Goal: Check status

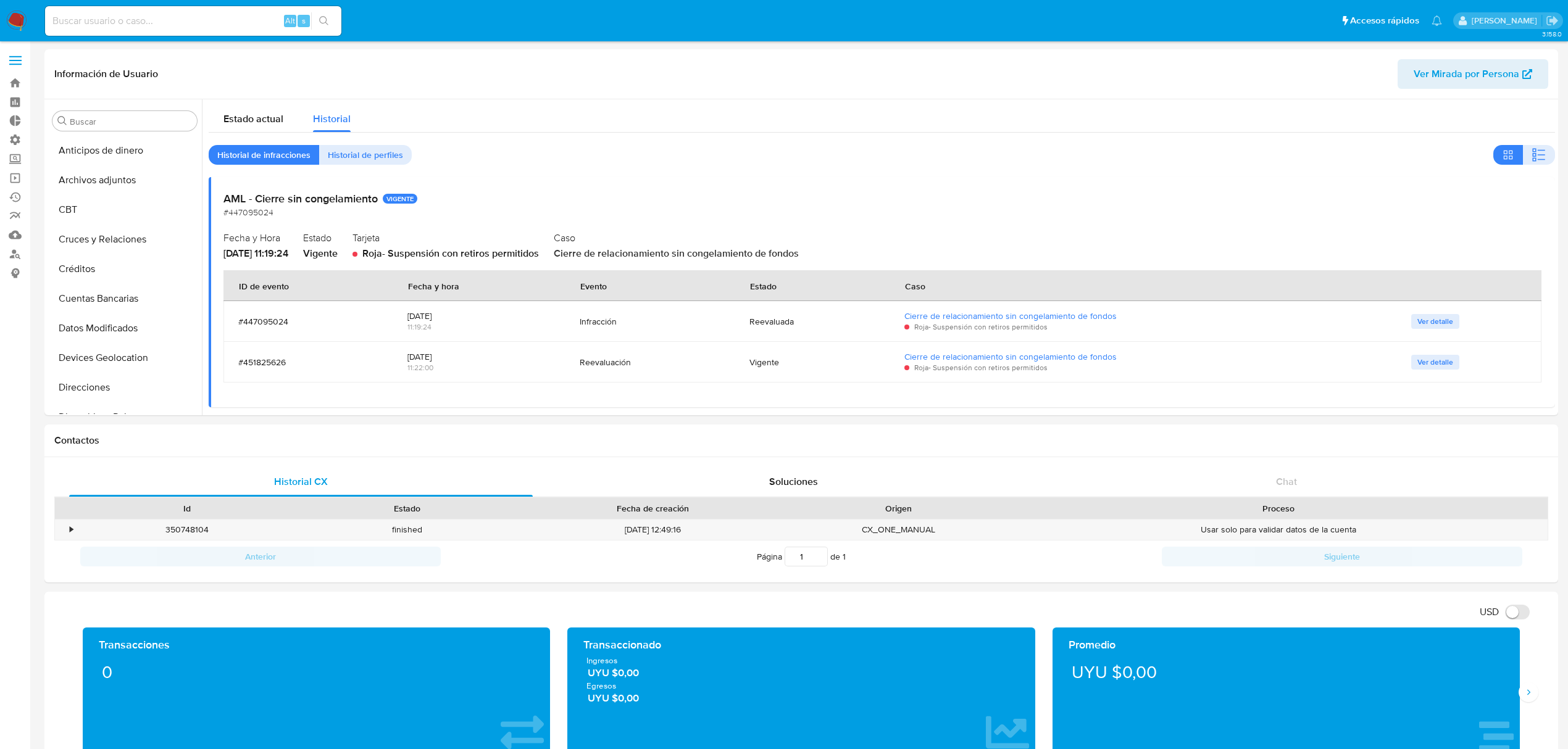
select select "10"
click at [178, 8] on div "Alt s" at bounding box center [193, 20] width 296 height 35
click at [175, 11] on div "Alt s" at bounding box center [193, 20] width 296 height 30
click at [158, 24] on input at bounding box center [193, 20] width 296 height 16
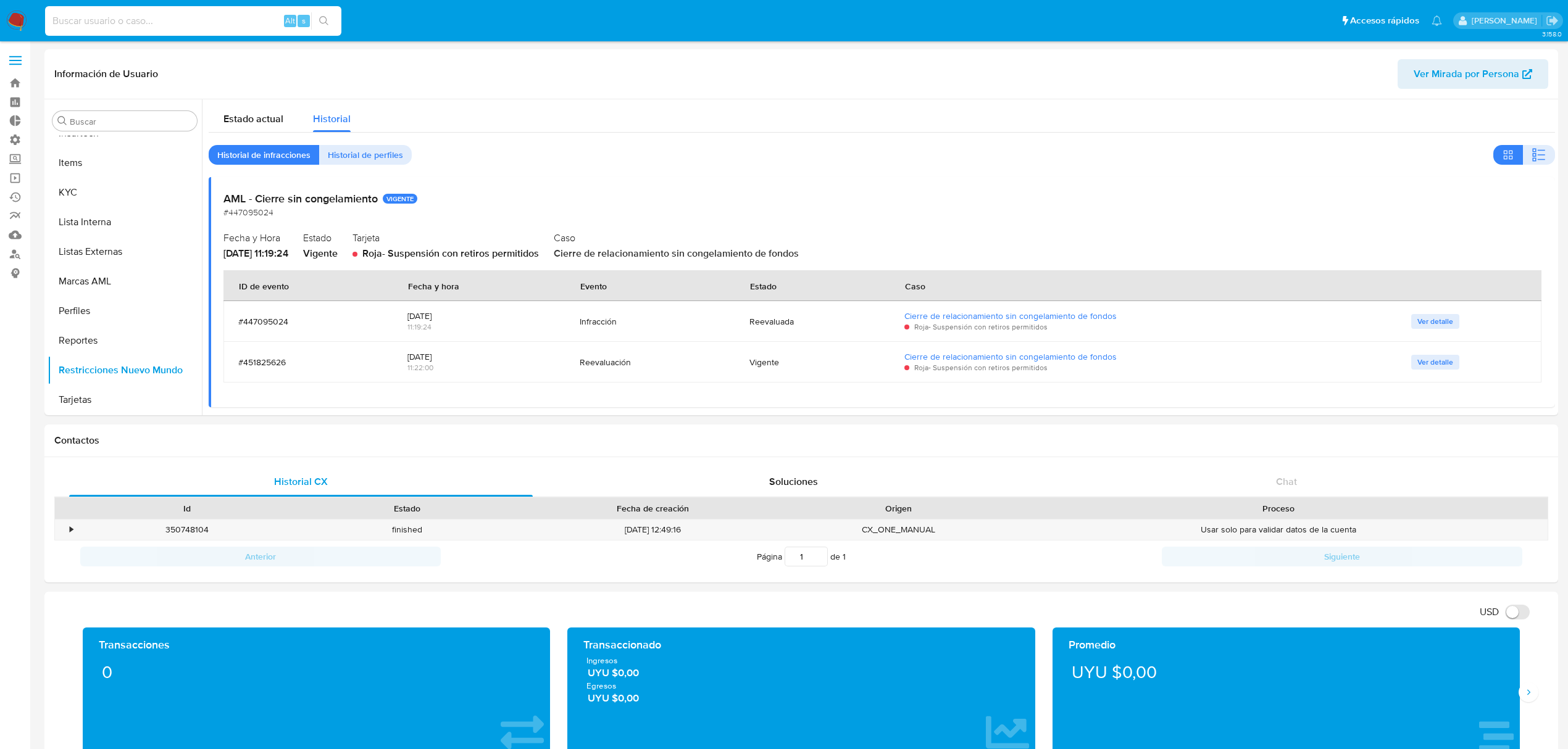
paste input "1087538200"
type input "1087538200"
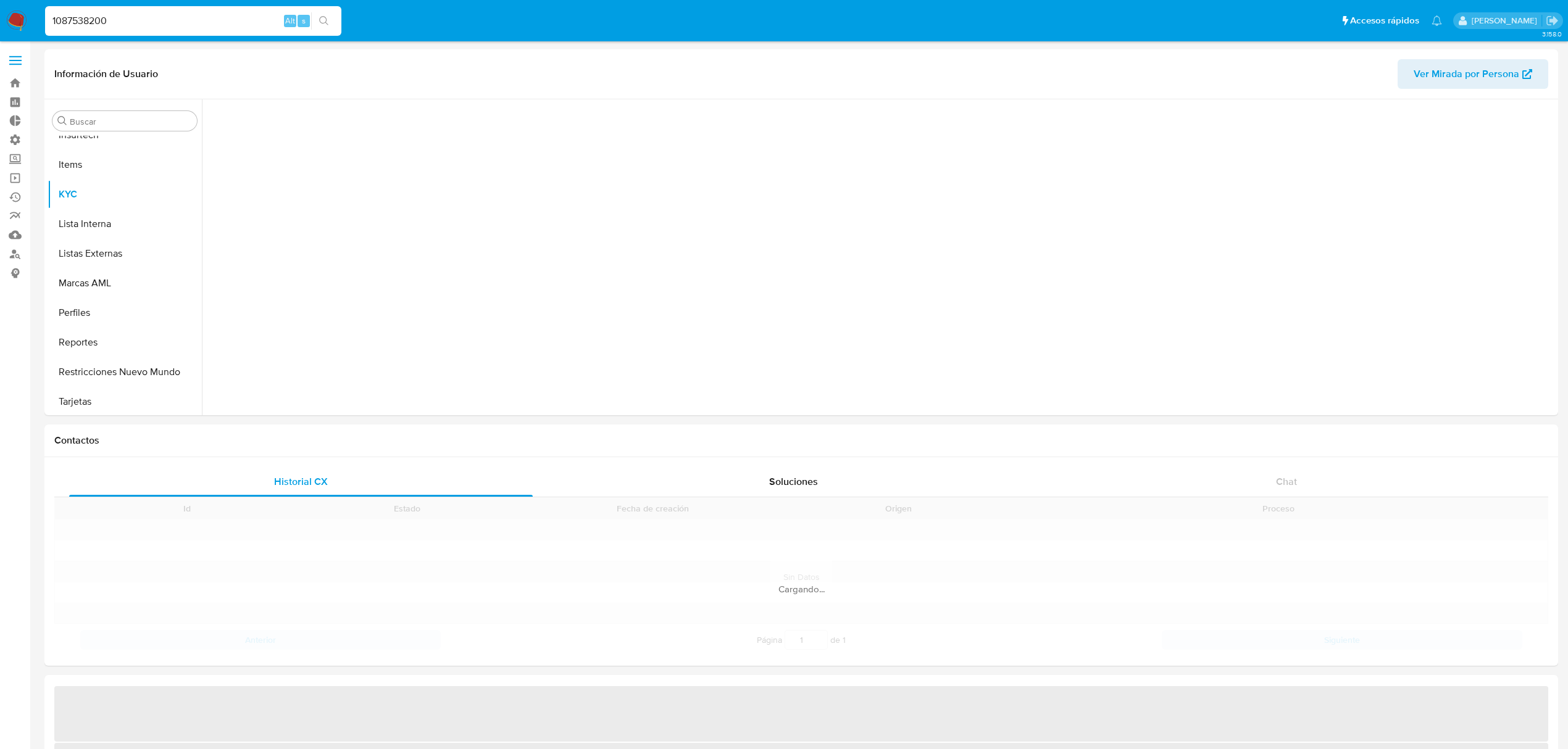
scroll to position [551, 0]
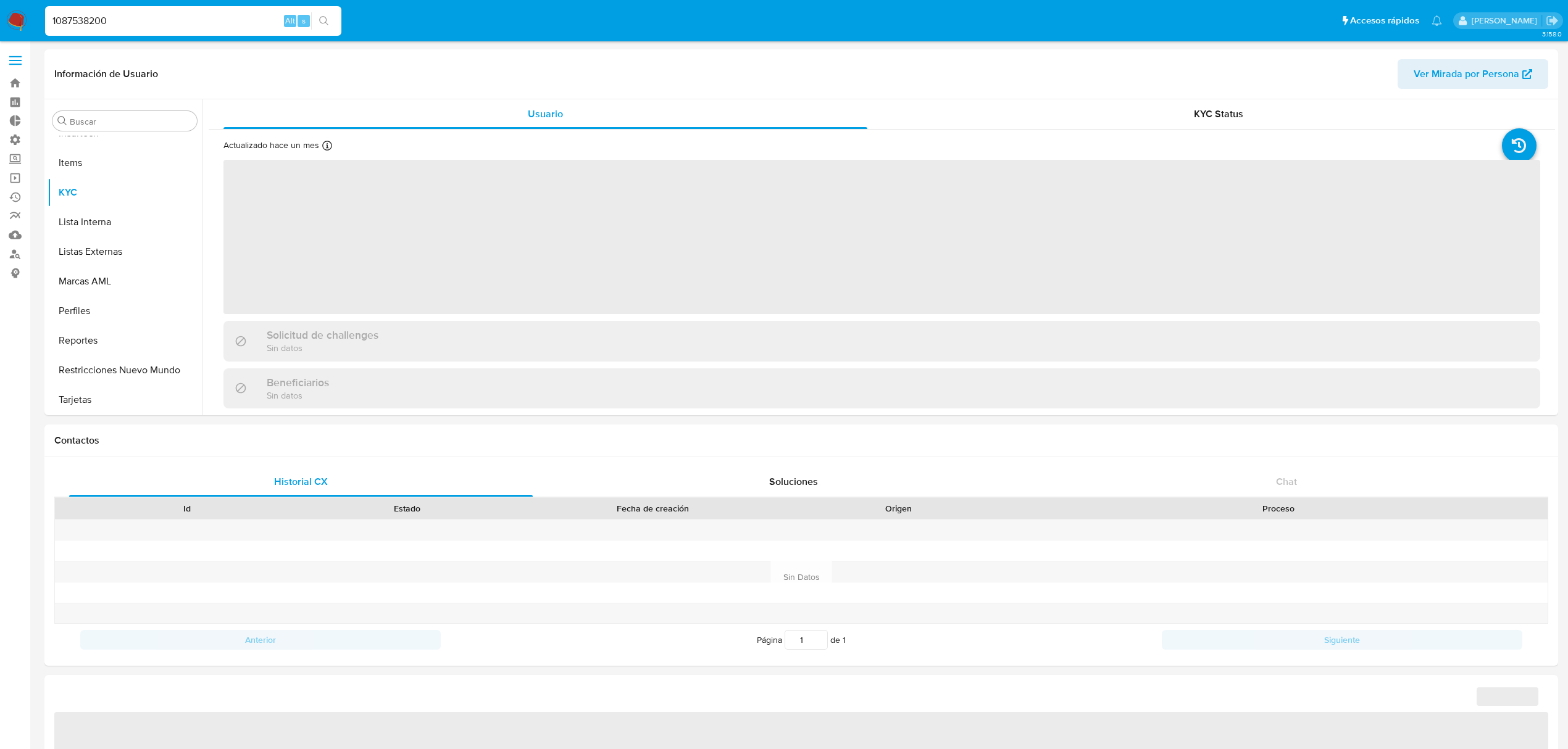
select select "10"
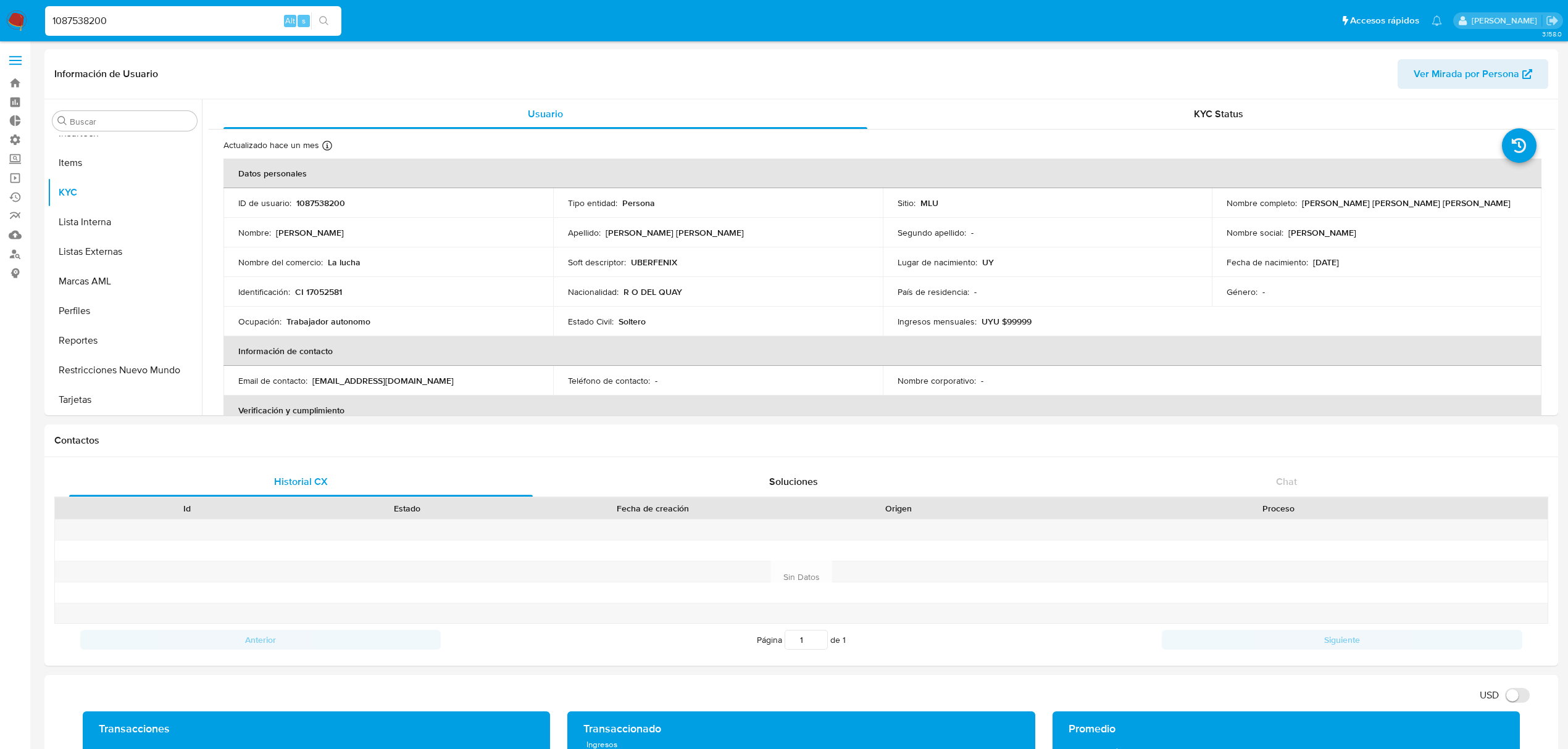
drag, startPoint x: 184, startPoint y: 13, endPoint x: 0, endPoint y: -1, distance: 184.5
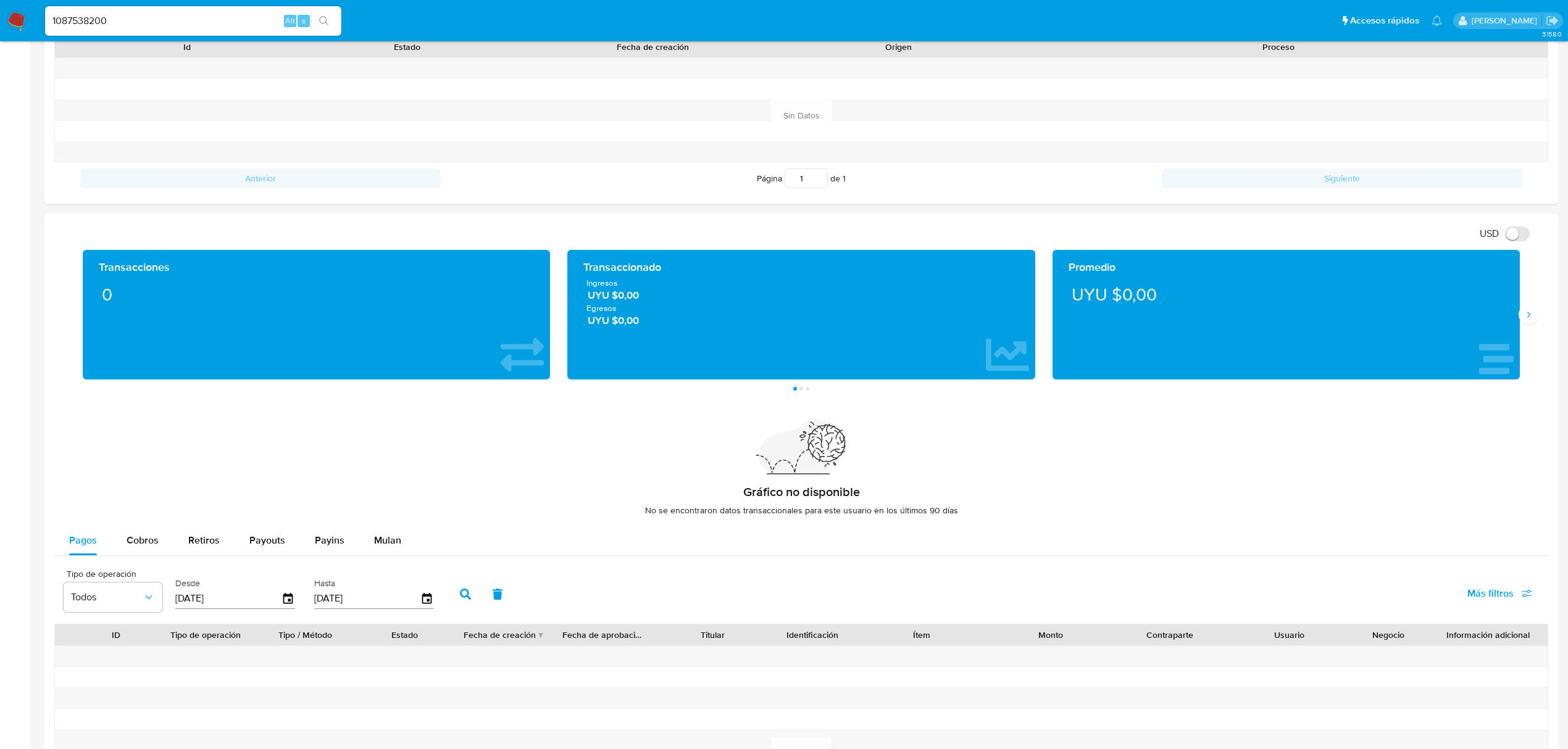
scroll to position [329, 0]
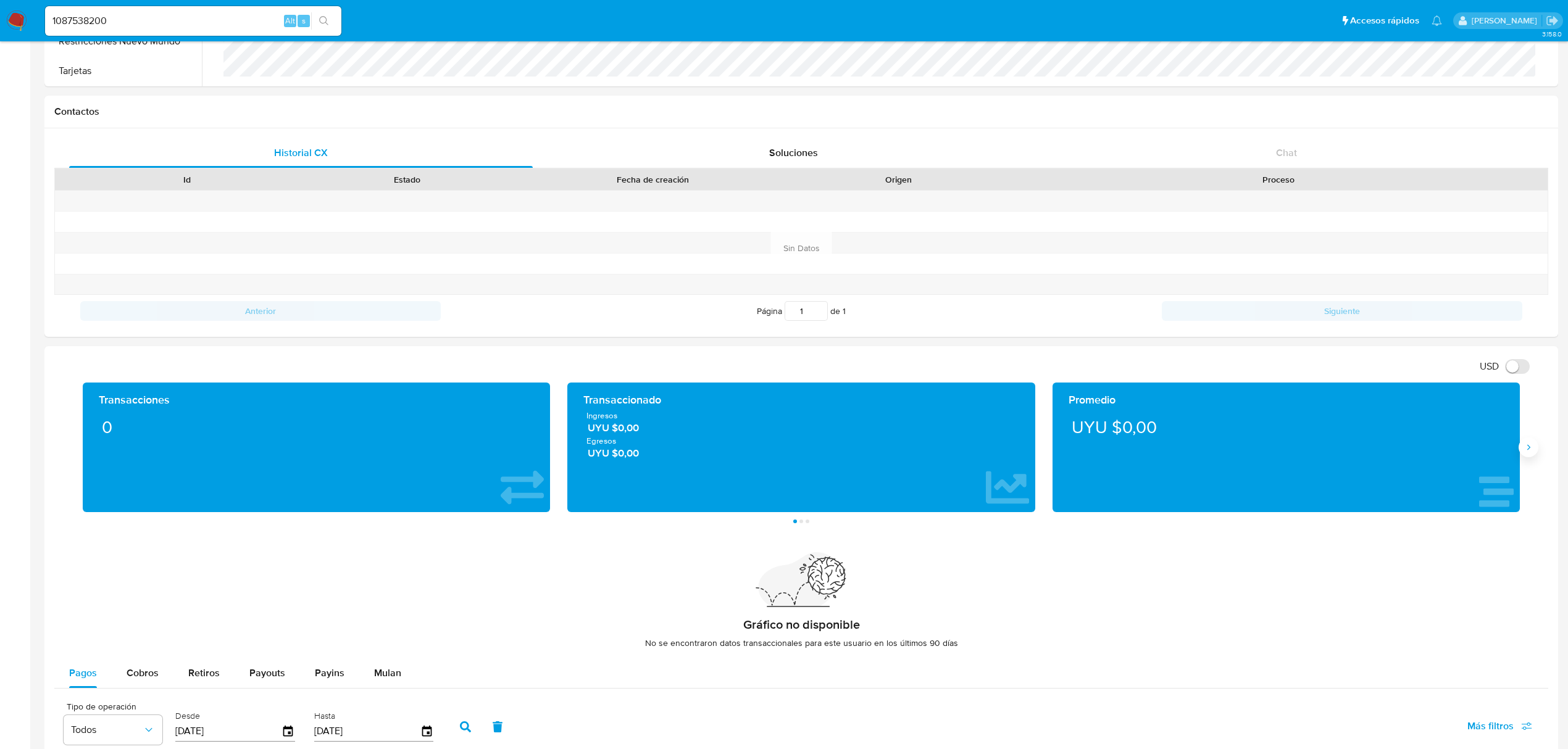
click at [1532, 452] on icon "Siguiente" at bounding box center [1529, 448] width 10 height 10
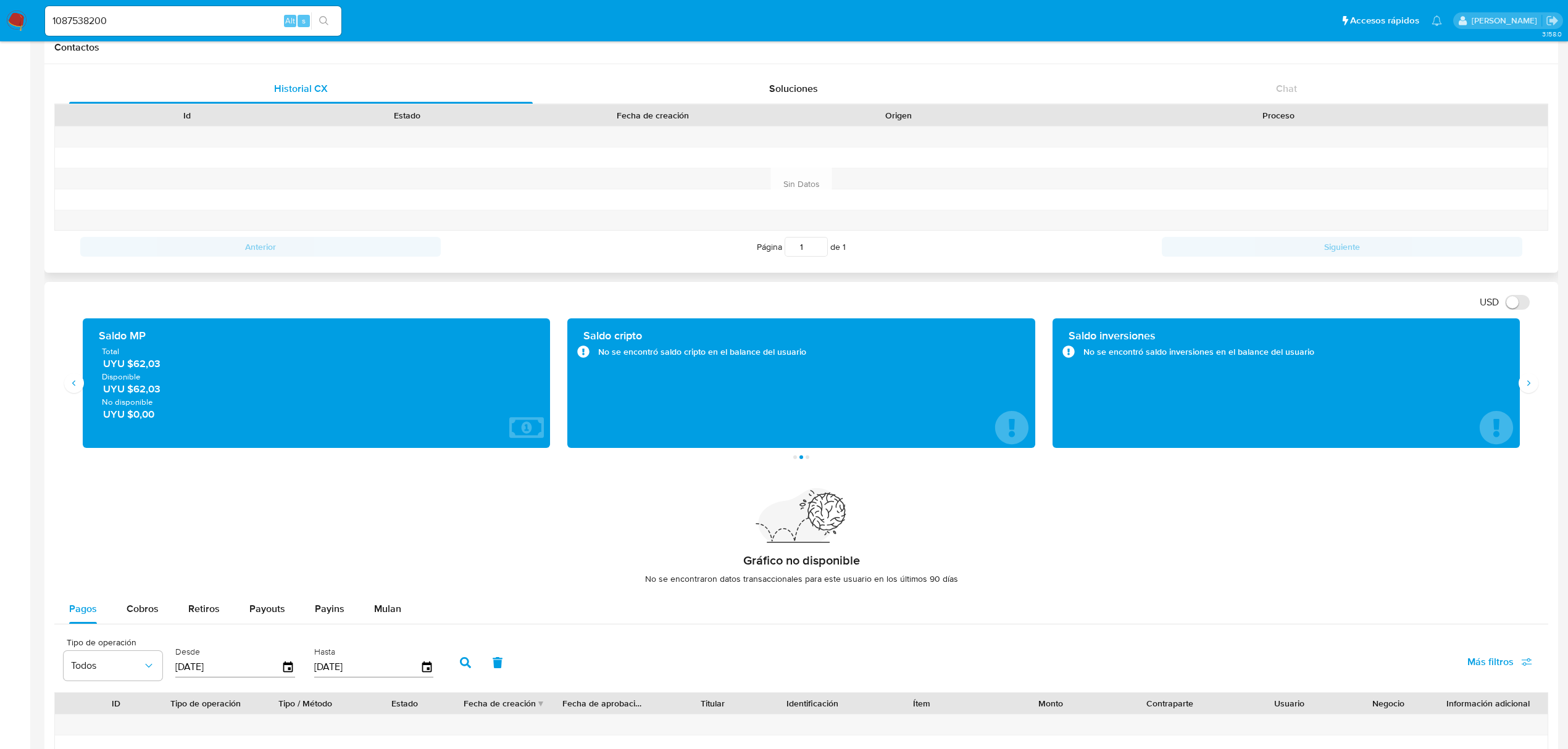
scroll to position [164, 0]
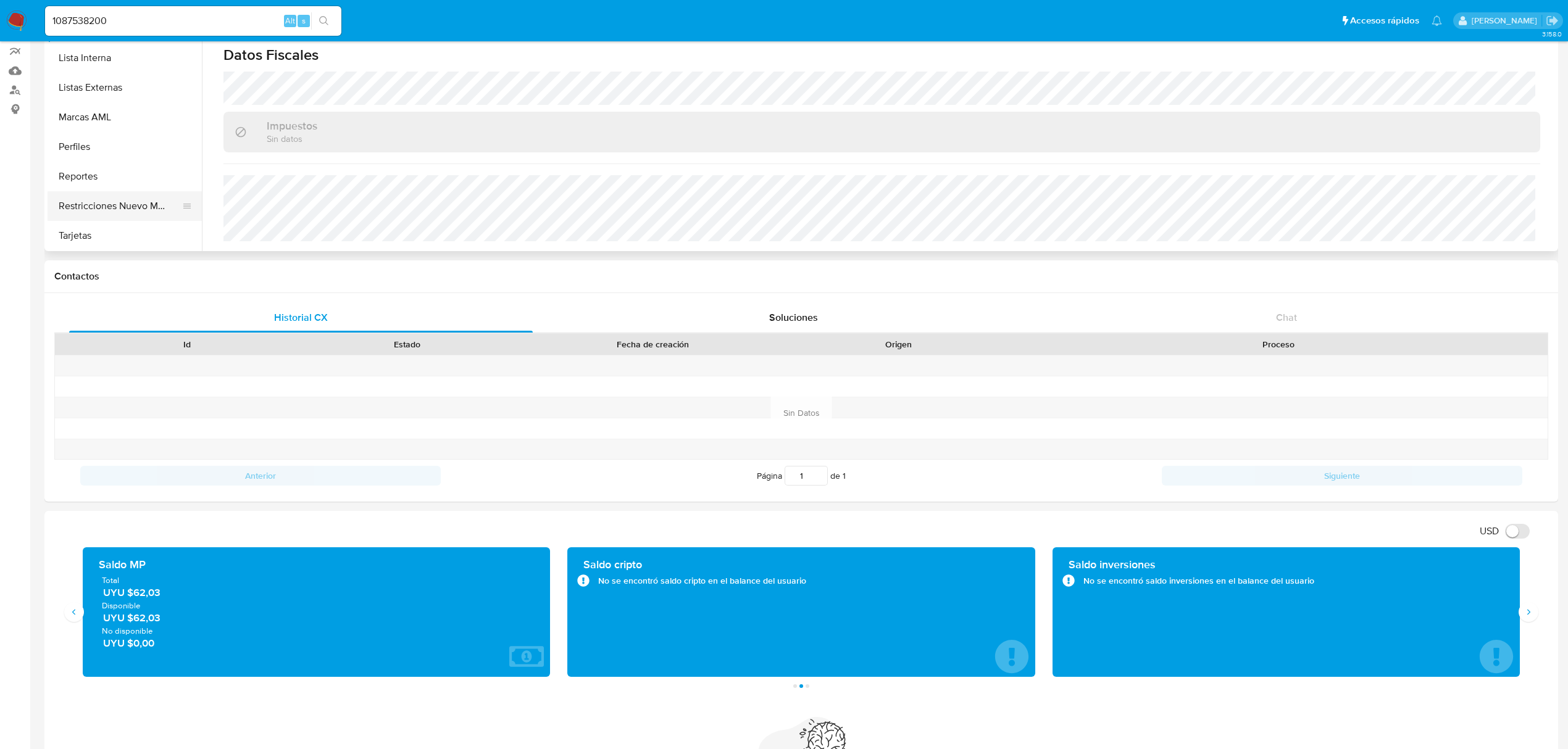
click at [134, 216] on button "Restricciones Nuevo Mundo" at bounding box center [120, 206] width 145 height 30
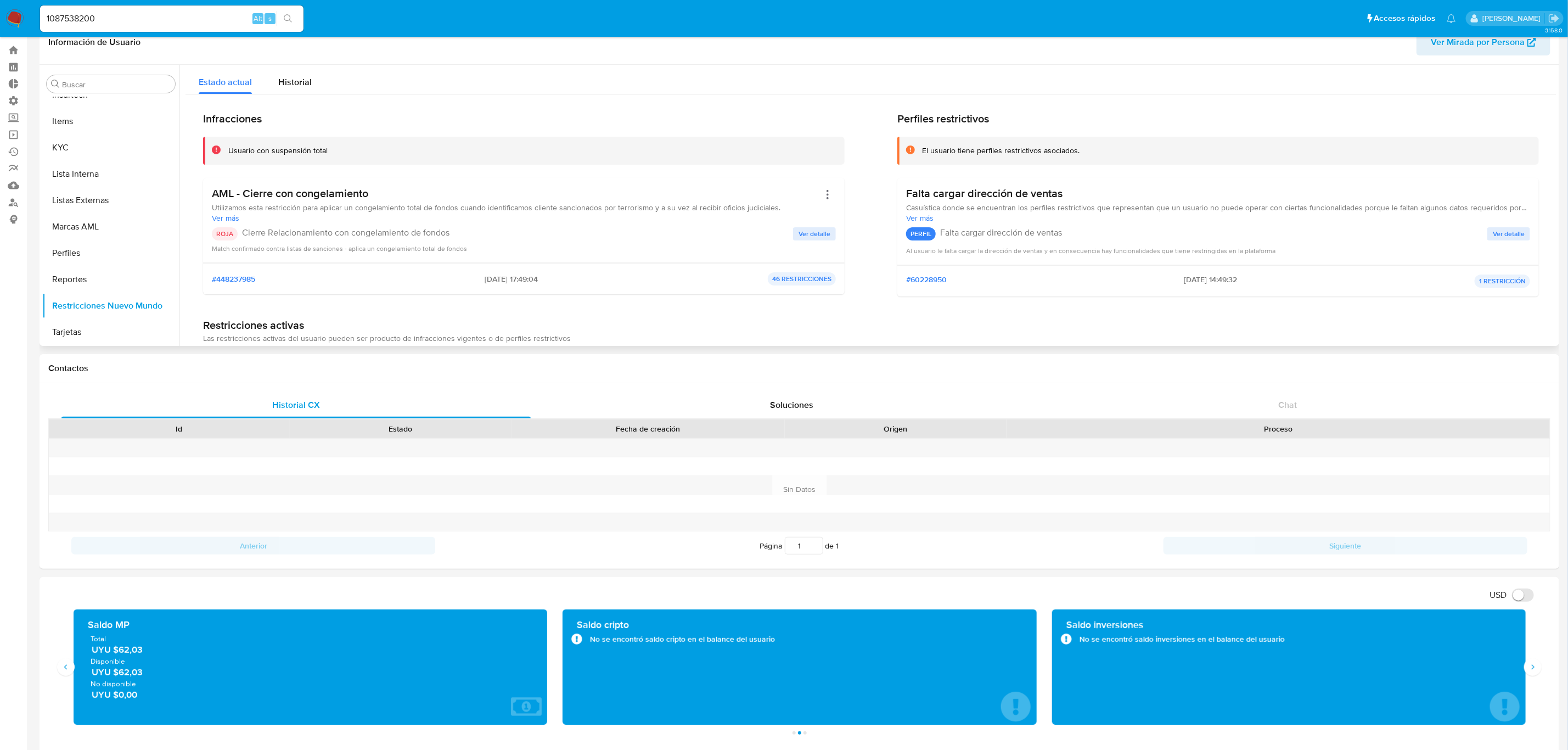
scroll to position [0, 0]
